Goal: Information Seeking & Learning: Check status

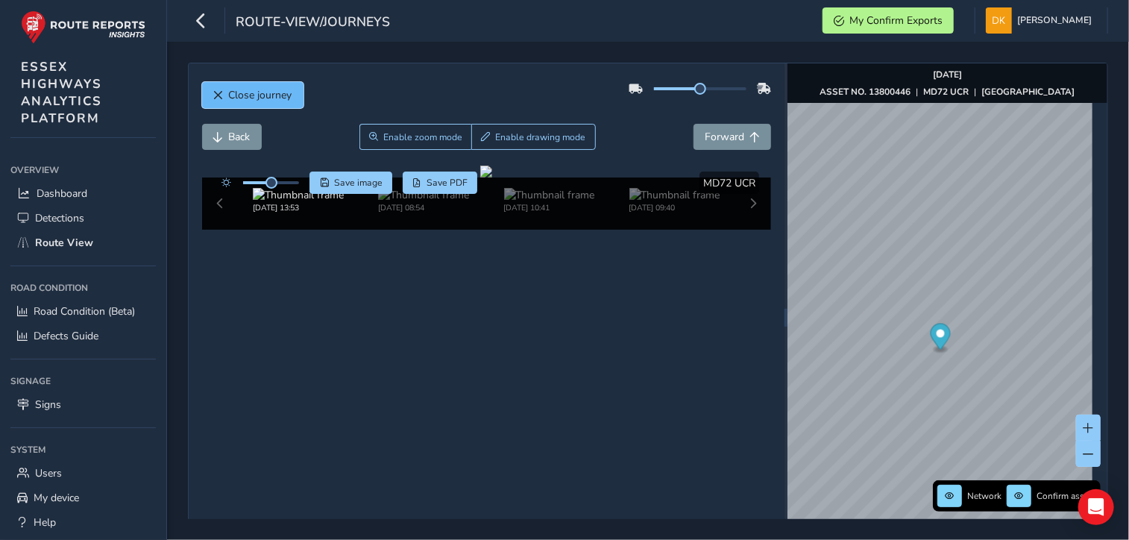
click at [243, 101] on span "Close journey" at bounding box center [260, 95] width 63 height 14
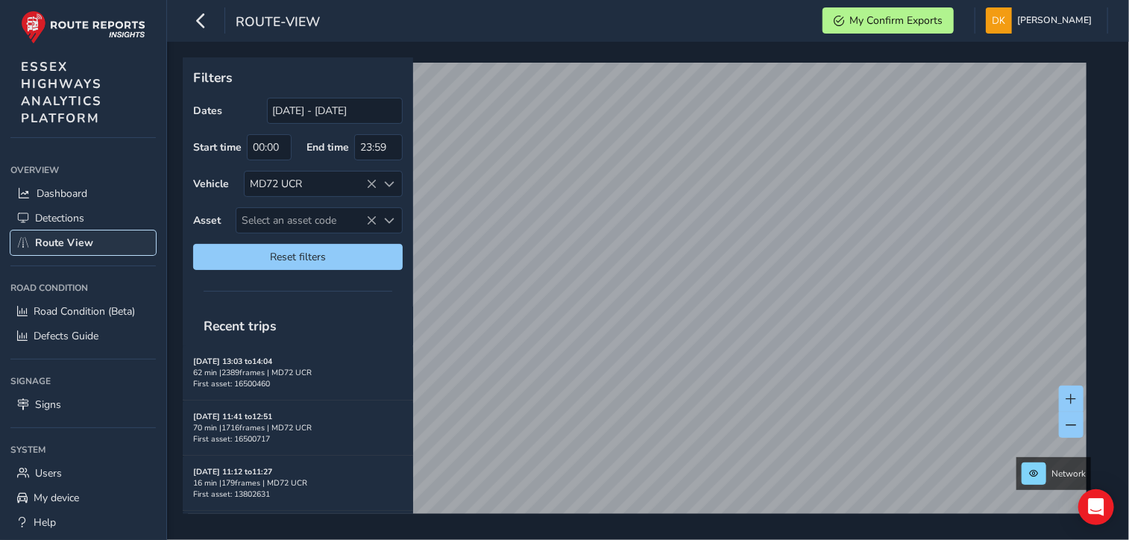
click at [60, 245] on span "Route View" at bounding box center [64, 243] width 58 height 14
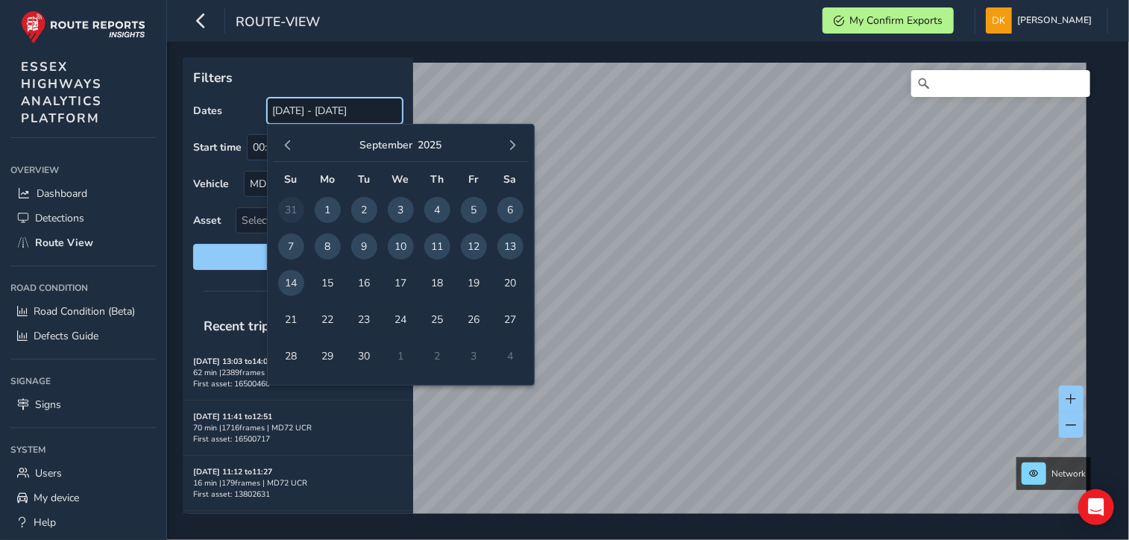
click at [315, 113] on input "[DATE] - [DATE]" at bounding box center [335, 111] width 136 height 26
click at [364, 251] on span "9" at bounding box center [364, 246] width 26 height 26
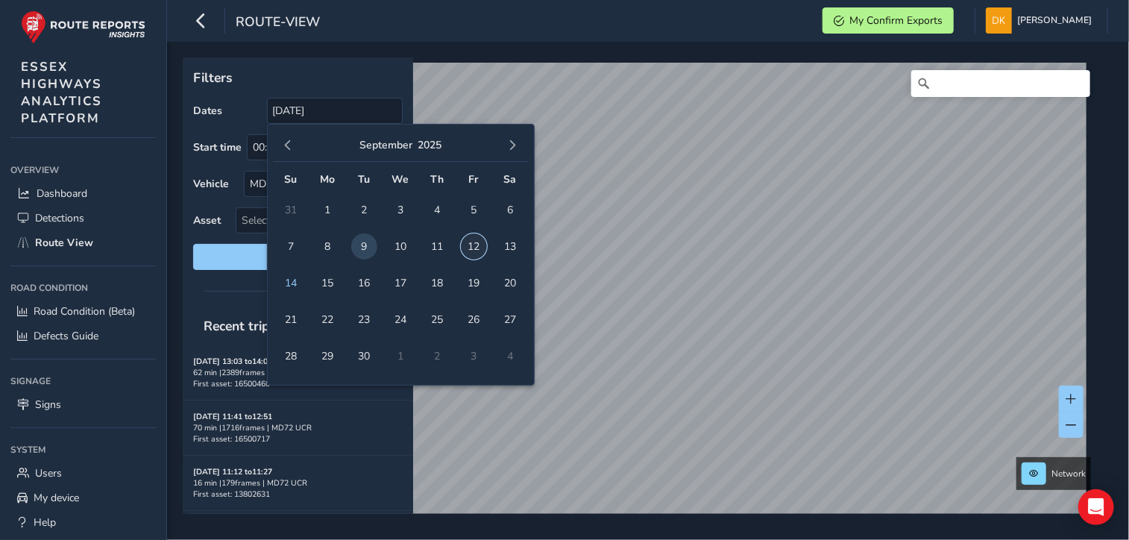
click at [474, 247] on span "12" at bounding box center [474, 246] width 26 height 26
type input "[DATE] - [DATE]"
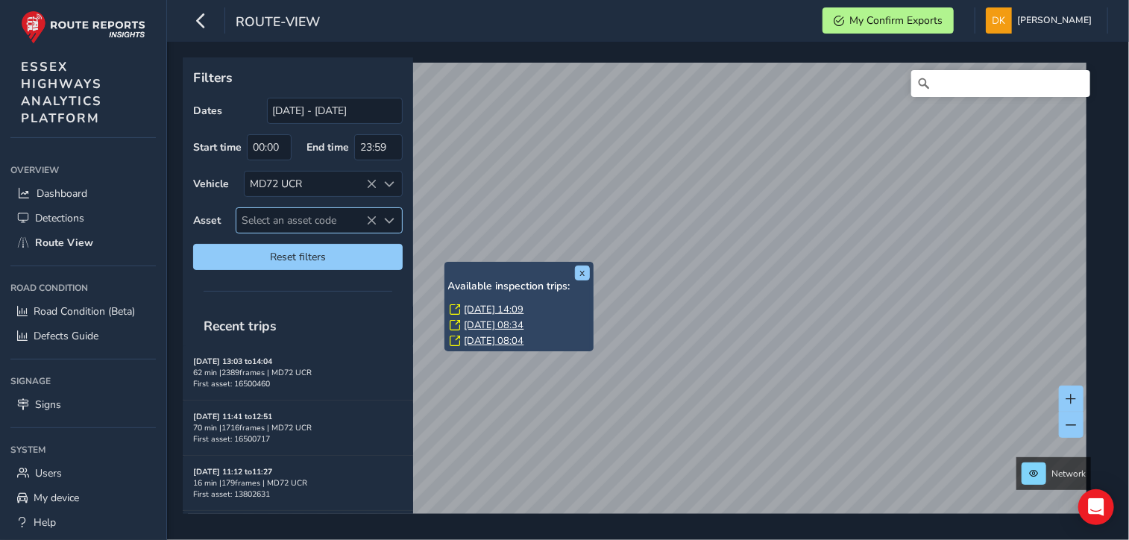
click at [291, 220] on span "Select an asset code" at bounding box center [306, 220] width 141 height 25
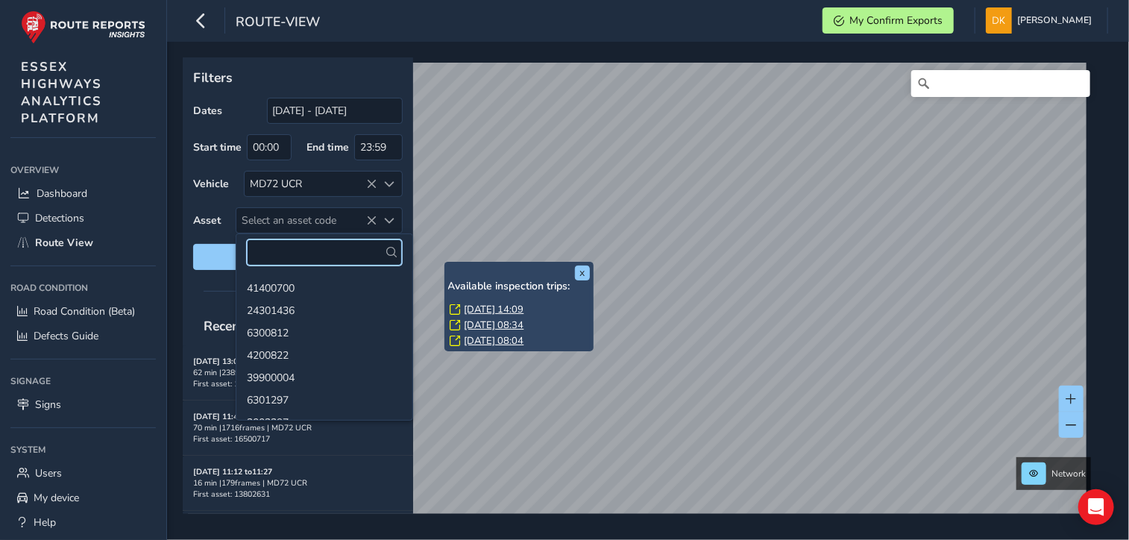
paste input "16500291"
type input "16500291"
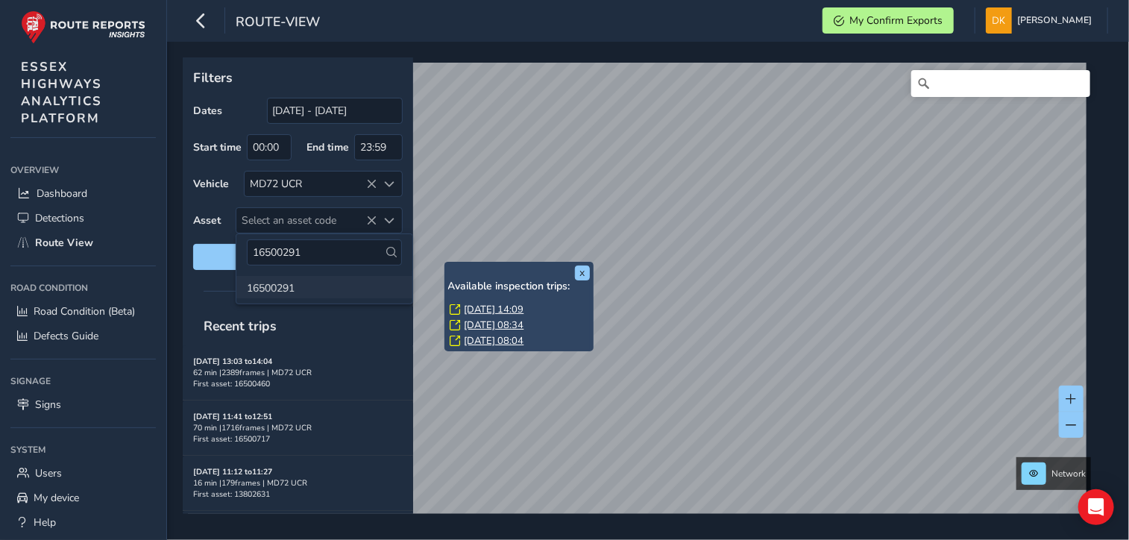
click at [291, 289] on li "16500291" at bounding box center [324, 287] width 176 height 22
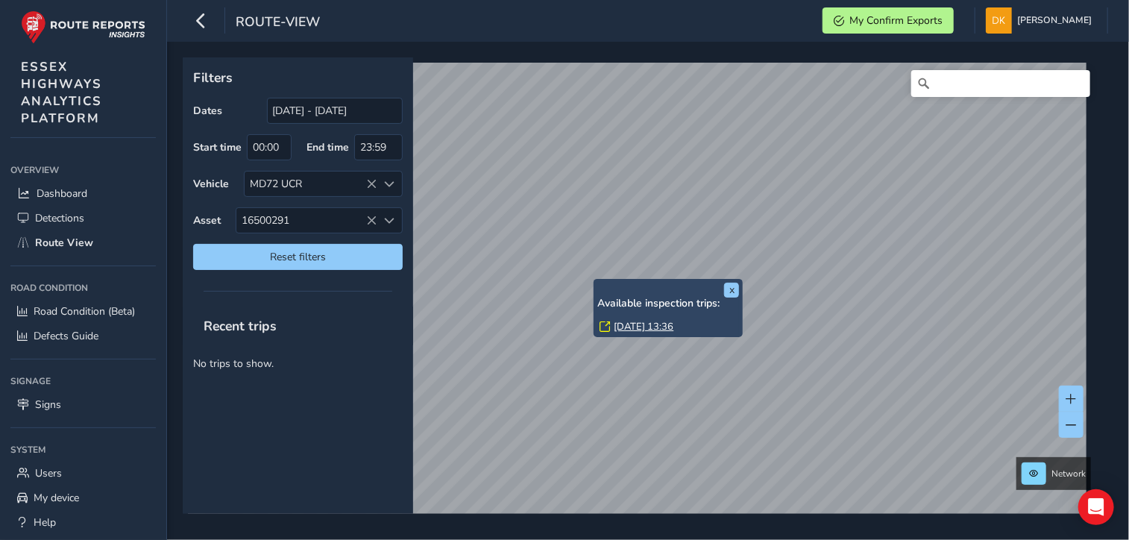
click at [597, 280] on div "x Available inspection trips: [DATE] 13:36" at bounding box center [668, 308] width 149 height 59
click at [645, 324] on link "[DATE] 13:36" at bounding box center [644, 326] width 60 height 13
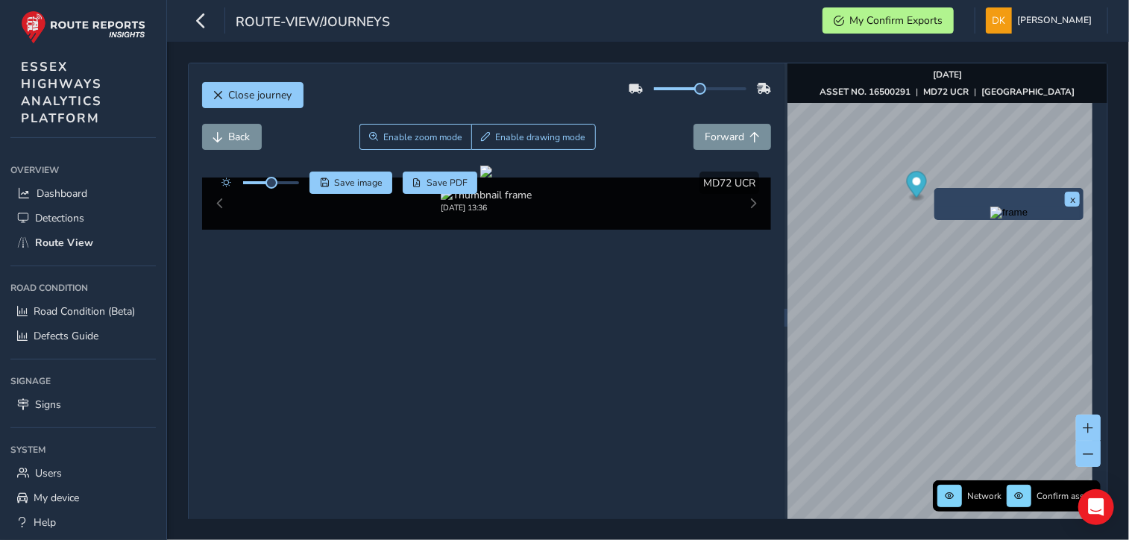
click at [937, 190] on div "x" at bounding box center [1008, 204] width 149 height 32
click at [990, 218] on img "Preview frame" at bounding box center [1008, 213] width 37 height 12
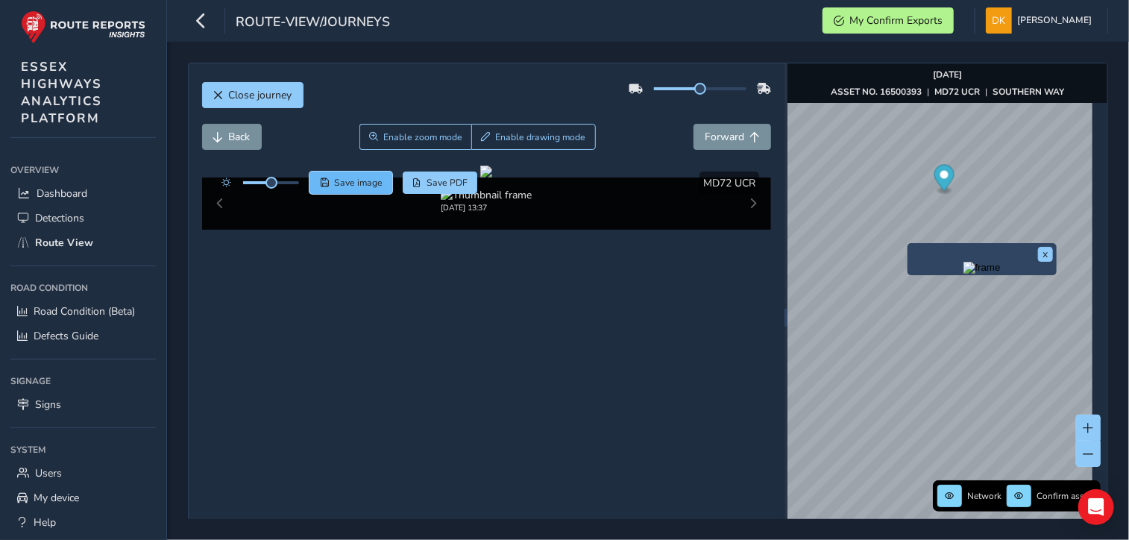
click at [349, 189] on button "Save image" at bounding box center [350, 183] width 83 height 22
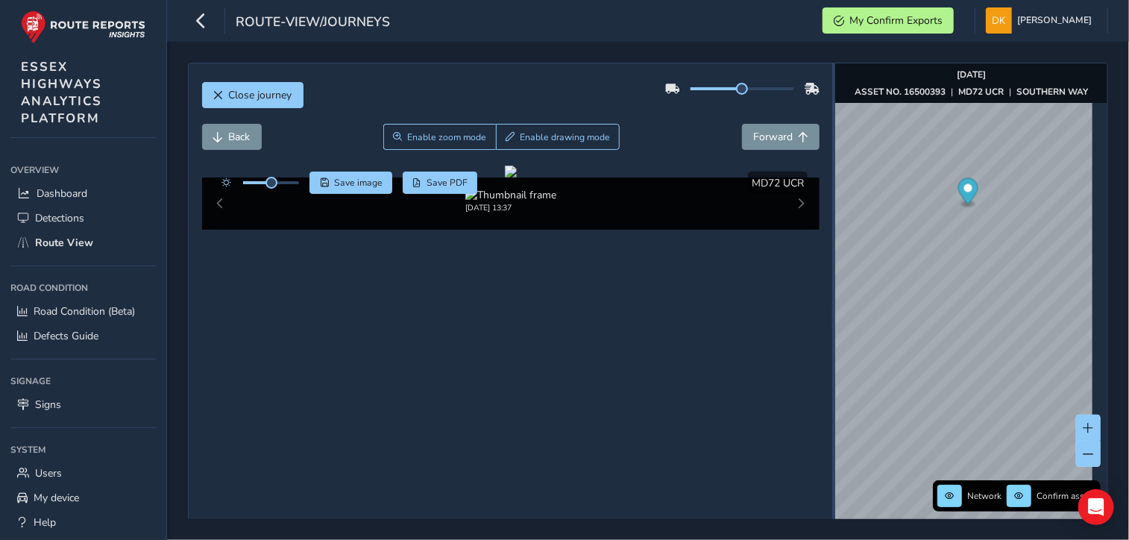
drag, startPoint x: 778, startPoint y: 318, endPoint x: 826, endPoint y: 318, distance: 47.7
click at [832, 318] on div at bounding box center [833, 317] width 3 height 508
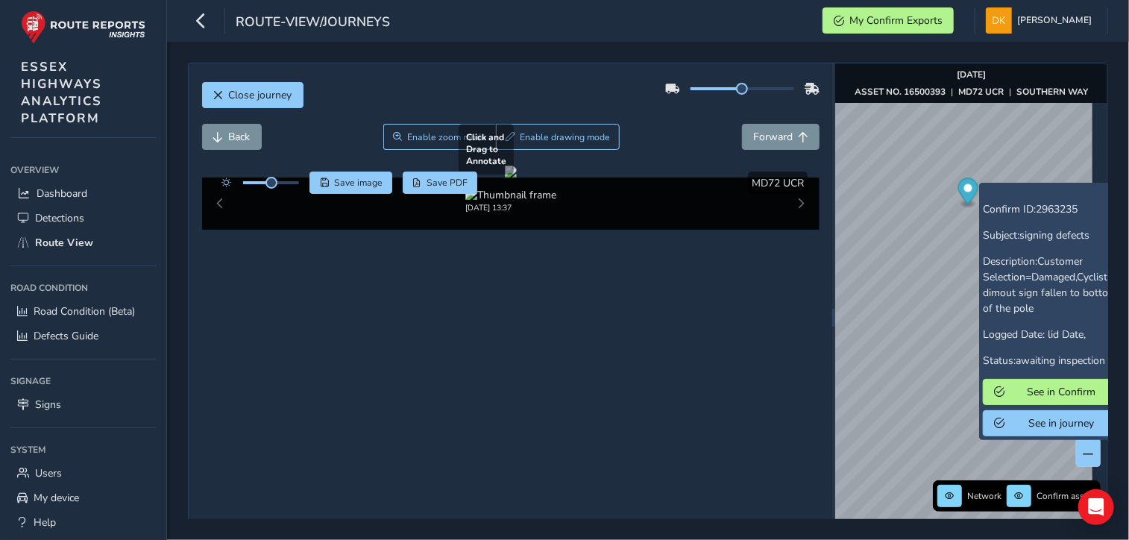
click at [517, 177] on div at bounding box center [511, 172] width 12 height 12
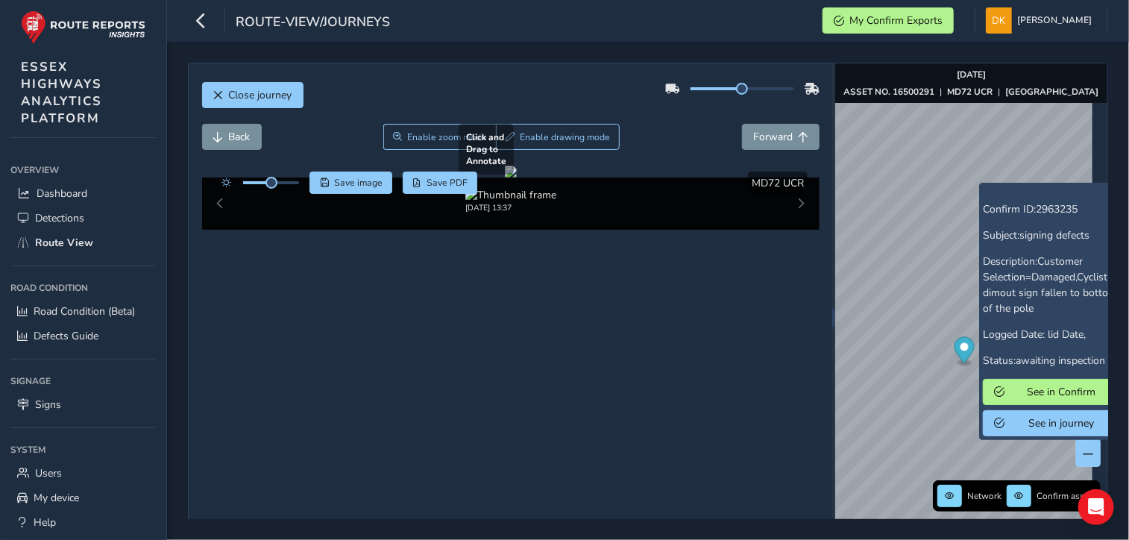
click at [517, 177] on div at bounding box center [511, 172] width 12 height 12
drag, startPoint x: 644, startPoint y: 356, endPoint x: 529, endPoint y: 347, distance: 115.9
click at [517, 177] on div at bounding box center [511, 172] width 12 height 12
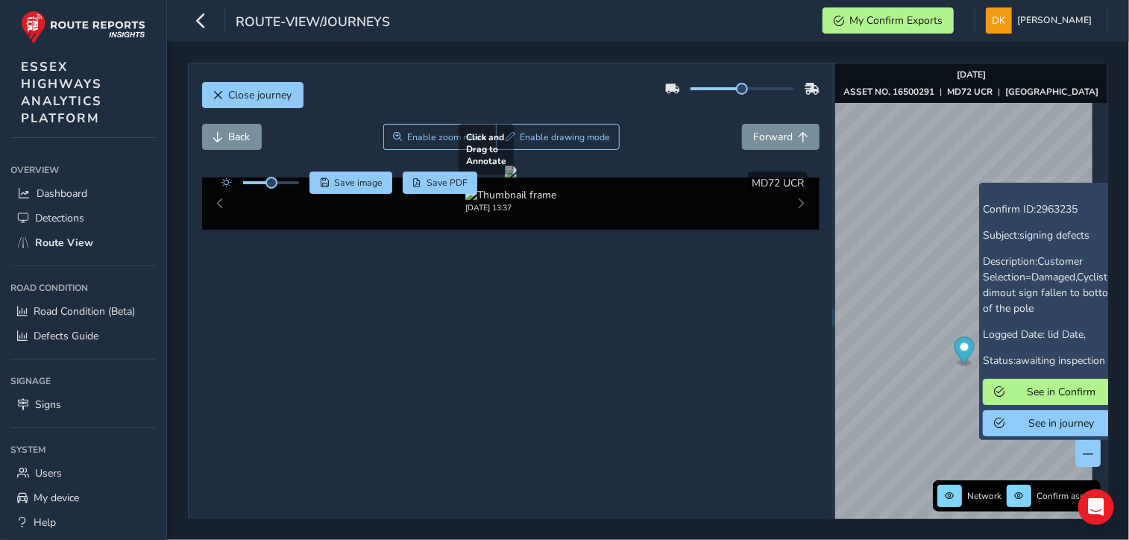
click at [517, 177] on div at bounding box center [511, 172] width 12 height 12
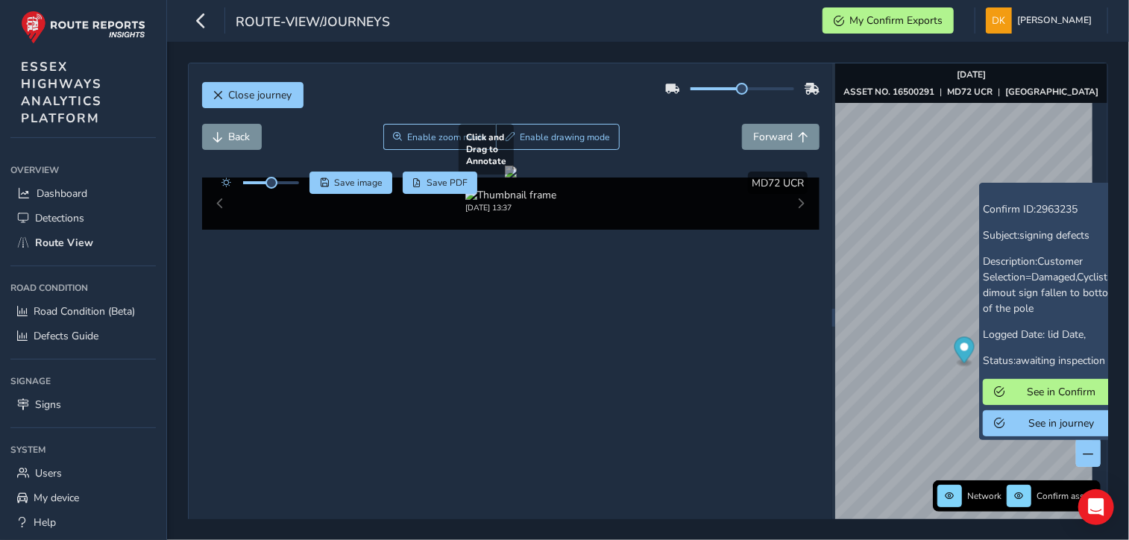
click at [517, 177] on div at bounding box center [511, 172] width 12 height 12
drag, startPoint x: 526, startPoint y: 347, endPoint x: 624, endPoint y: 475, distance: 161.1
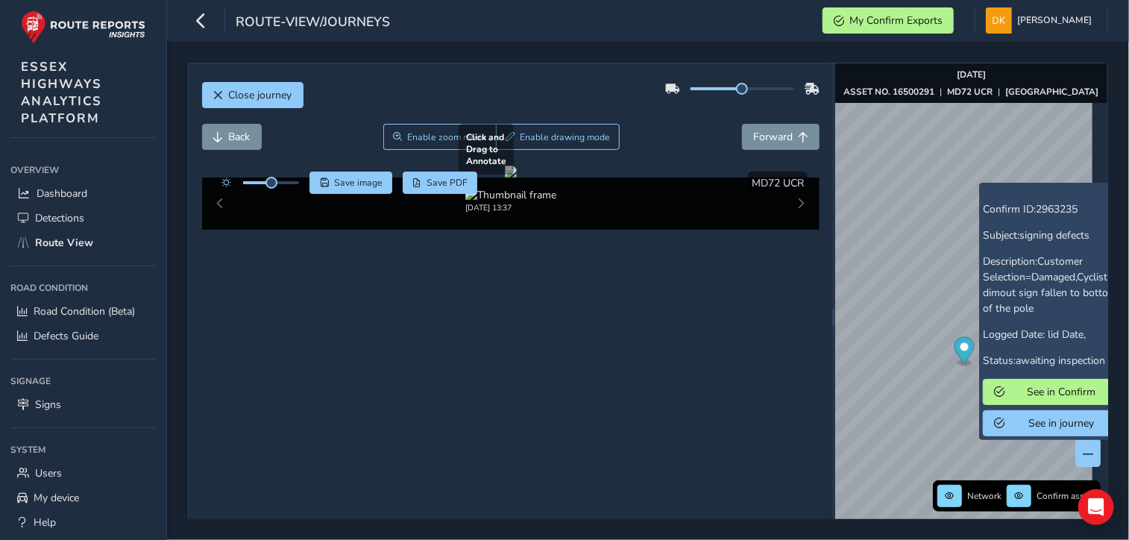
click at [517, 177] on div at bounding box center [511, 172] width 12 height 12
